Goal: Register for event/course

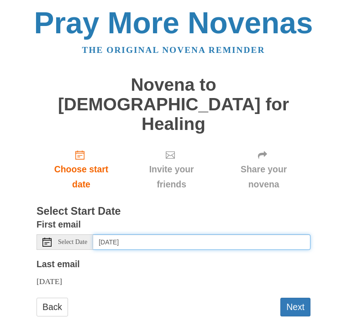
click at [140, 235] on input "Sunday, August 24th" at bounding box center [201, 243] width 217 height 16
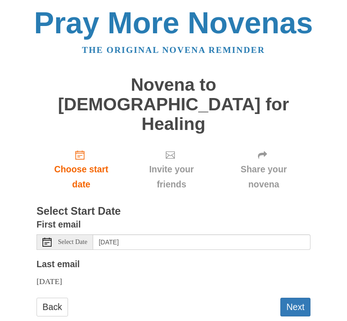
click at [293, 298] on button "Next" at bounding box center [295, 307] width 30 height 19
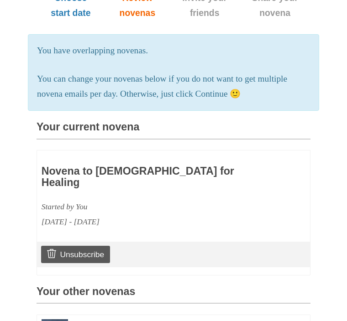
scroll to position [166, 0]
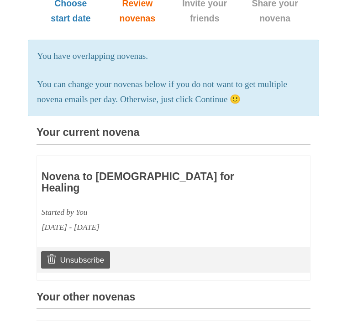
click at [173, 182] on div "Novena to Jesus for Healing Started by You August 24, 2025 - September 2, 2025" at bounding box center [173, 197] width 273 height 83
click at [134, 220] on div "August 24, 2025 - September 2, 2025" at bounding box center [146, 227] width 211 height 15
click at [172, 160] on div "Novena to Jesus for Healing Started by You August 24, 2025 - September 2, 2025" at bounding box center [146, 197] width 211 height 74
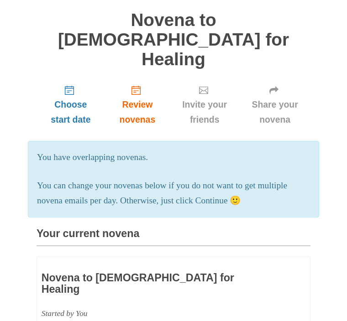
scroll to position [65, 0]
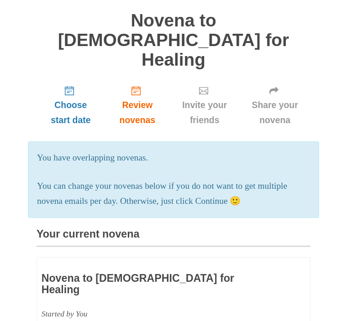
click at [193, 179] on p "You can change your novenas below if you do not want to get multiple novena ema…" at bounding box center [173, 194] width 273 height 30
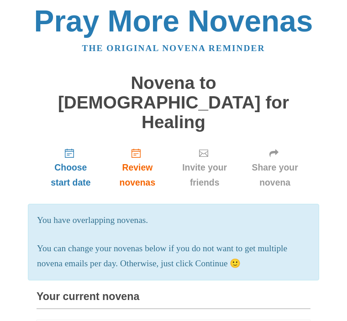
scroll to position [0, 0]
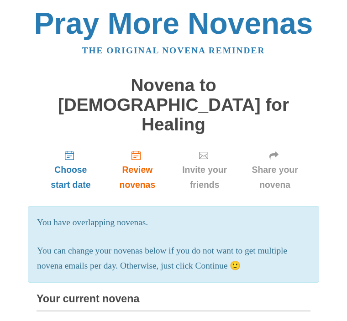
click at [235, 244] on p "You can change your novenas below if you do not want to get multiple novena ema…" at bounding box center [173, 259] width 273 height 30
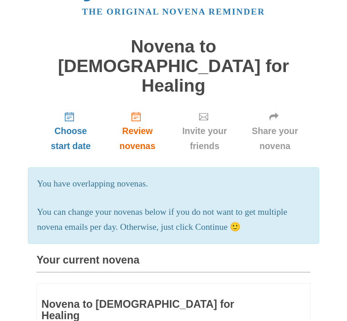
scroll to position [39, 0]
click at [150, 254] on h3 "Your current novena" at bounding box center [173, 263] width 274 height 18
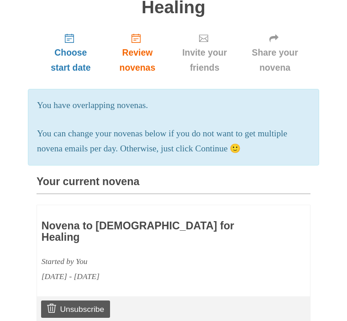
scroll to position [119, 0]
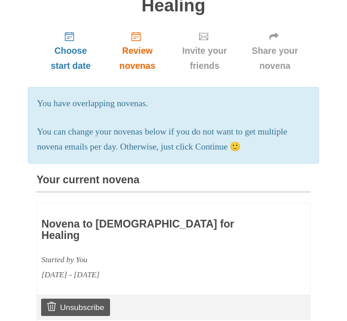
click at [256, 230] on div "Novena to Jesus for Healing Started by You August 24, 2025 - September 2, 2025" at bounding box center [173, 245] width 273 height 83
click at [100, 268] on div "August 24, 2025 - September 2, 2025" at bounding box center [146, 275] width 211 height 15
click at [161, 208] on div "Novena to Jesus for Healing Started by You August 24, 2025 - September 2, 2025" at bounding box center [146, 245] width 211 height 74
click at [167, 232] on div "Novena to Jesus for Healing Started by You August 24, 2025 - September 2, 2025 …" at bounding box center [173, 265] width 274 height 125
click at [159, 235] on div "Novena to Jesus for Healing Started by You August 24, 2025 - September 2, 2025 …" at bounding box center [173, 265] width 274 height 125
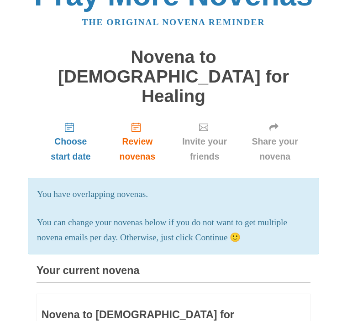
scroll to position [0, 0]
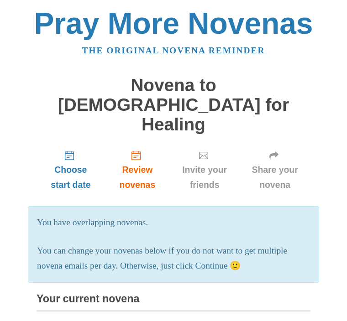
click at [148, 162] on span "Review novenas" at bounding box center [137, 177] width 47 height 30
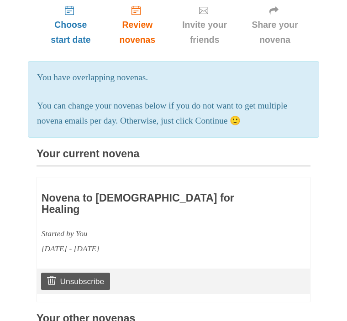
scroll to position [145, 0]
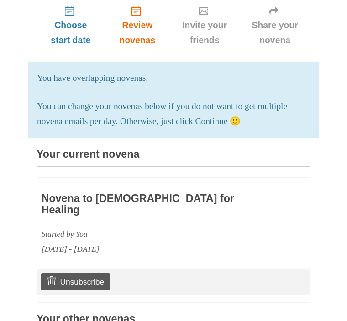
click at [311, 240] on div "Pray More Novenas The original novena reminder Novena to [DEMOGRAPHIC_DATA] for…" at bounding box center [173, 243] width 347 height 777
click at [104, 242] on div "[DATE] - [DATE]" at bounding box center [146, 249] width 211 height 15
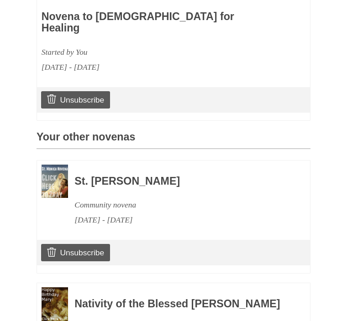
scroll to position [330, 0]
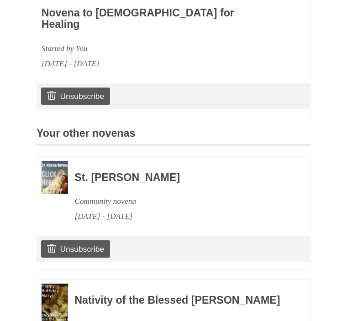
click at [331, 185] on div "Pray More Novenas The original novena reminder Novena to Jesus for Healing Choo…" at bounding box center [173, 58] width 347 height 777
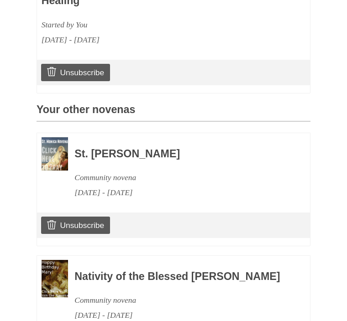
scroll to position [379, 0]
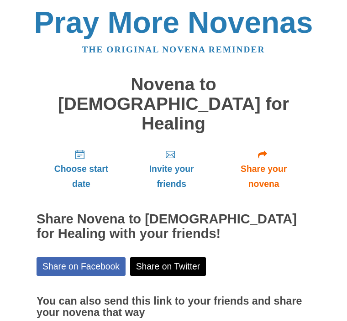
scroll to position [11, 0]
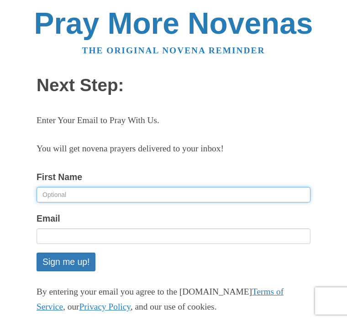
click at [114, 194] on input "First Name" at bounding box center [173, 195] width 274 height 16
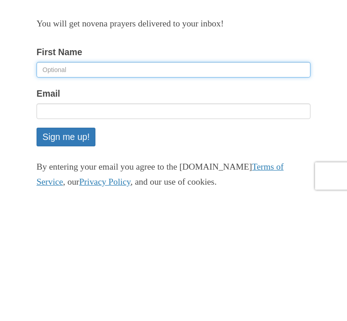
type input "Tracy"
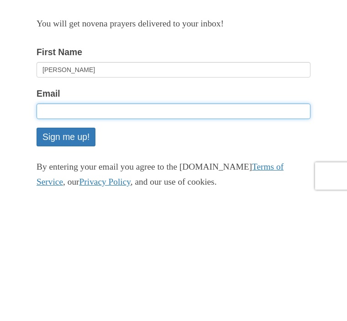
click at [89, 228] on input "Email" at bounding box center [173, 236] width 274 height 16
type input "tjwbmw@gmail.com"
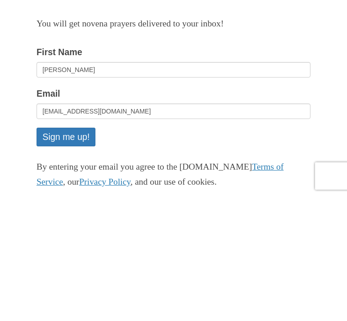
scroll to position [83, 0]
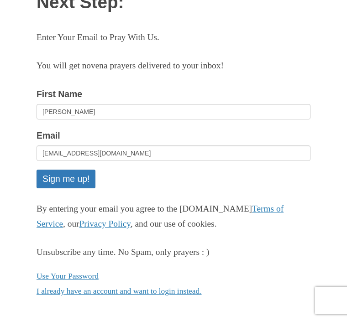
click at [83, 180] on button "Sign me up!" at bounding box center [65, 179] width 59 height 19
